Goal: Use online tool/utility: Utilize a website feature to perform a specific function

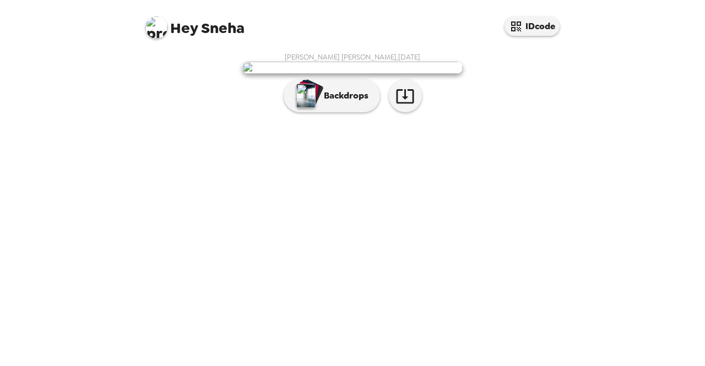
scroll to position [31, 0]
click at [403, 104] on icon "button" at bounding box center [405, 96] width 18 height 14
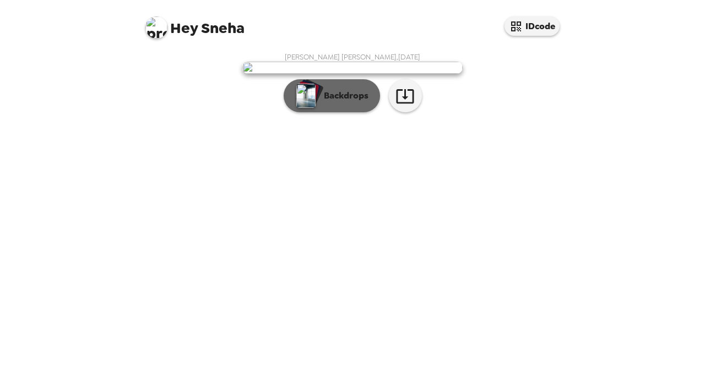
click at [327, 112] on button "Backdrops" at bounding box center [332, 95] width 96 height 33
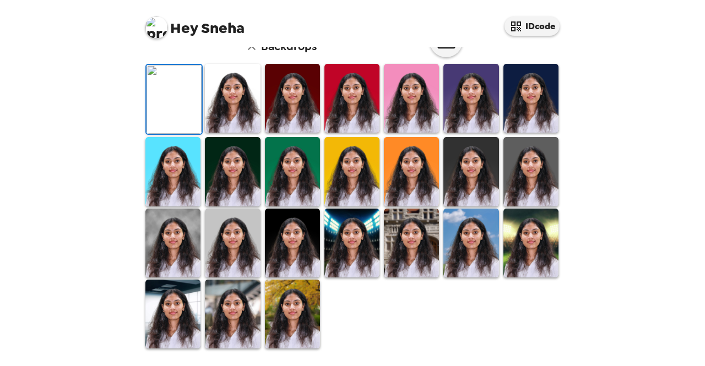
scroll to position [113, 0]
click at [237, 133] on img at bounding box center [232, 98] width 55 height 69
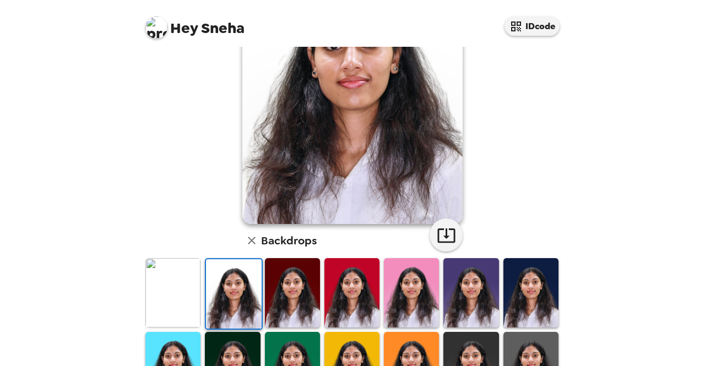
scroll to position [0, 0]
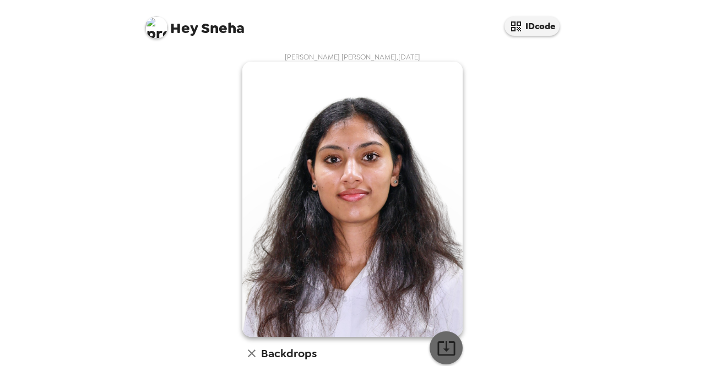
click at [446, 349] on icon "button" at bounding box center [446, 348] width 19 height 19
